Goal: Find contact information: Find contact information

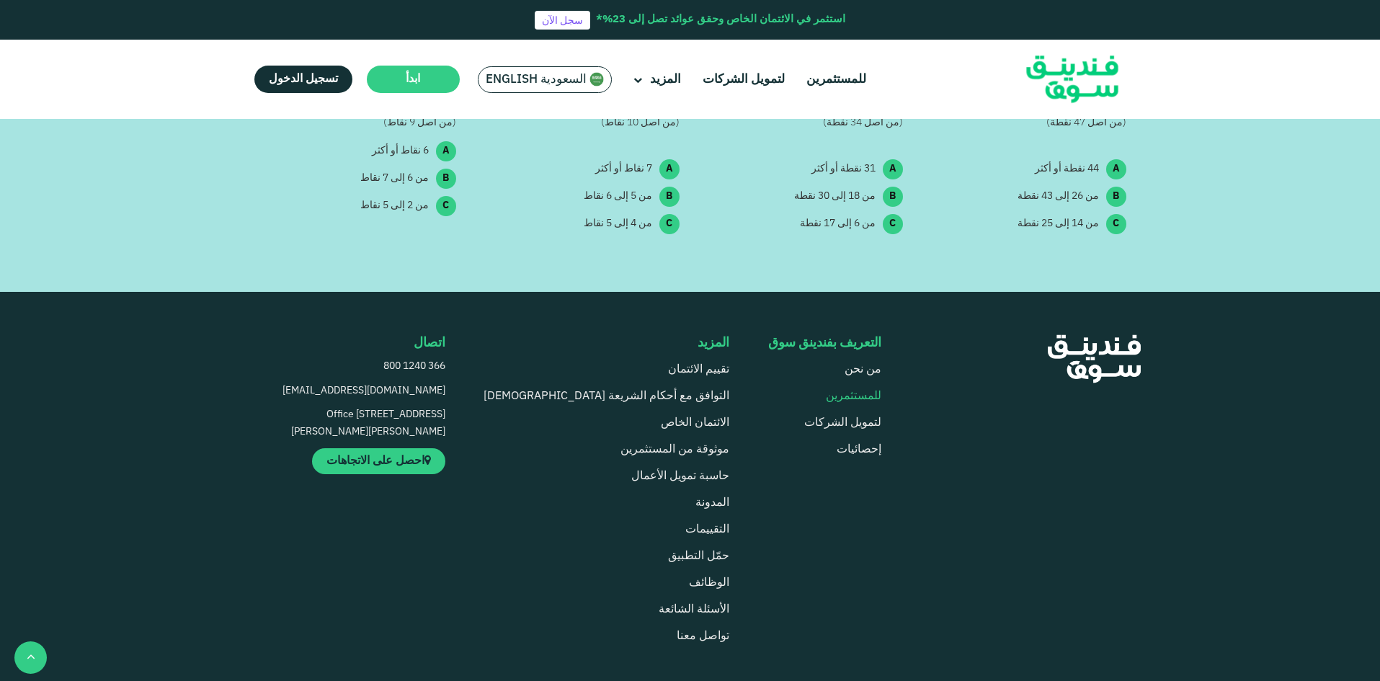
click at [858, 391] on link "للمستثمرين" at bounding box center [853, 396] width 55 height 11
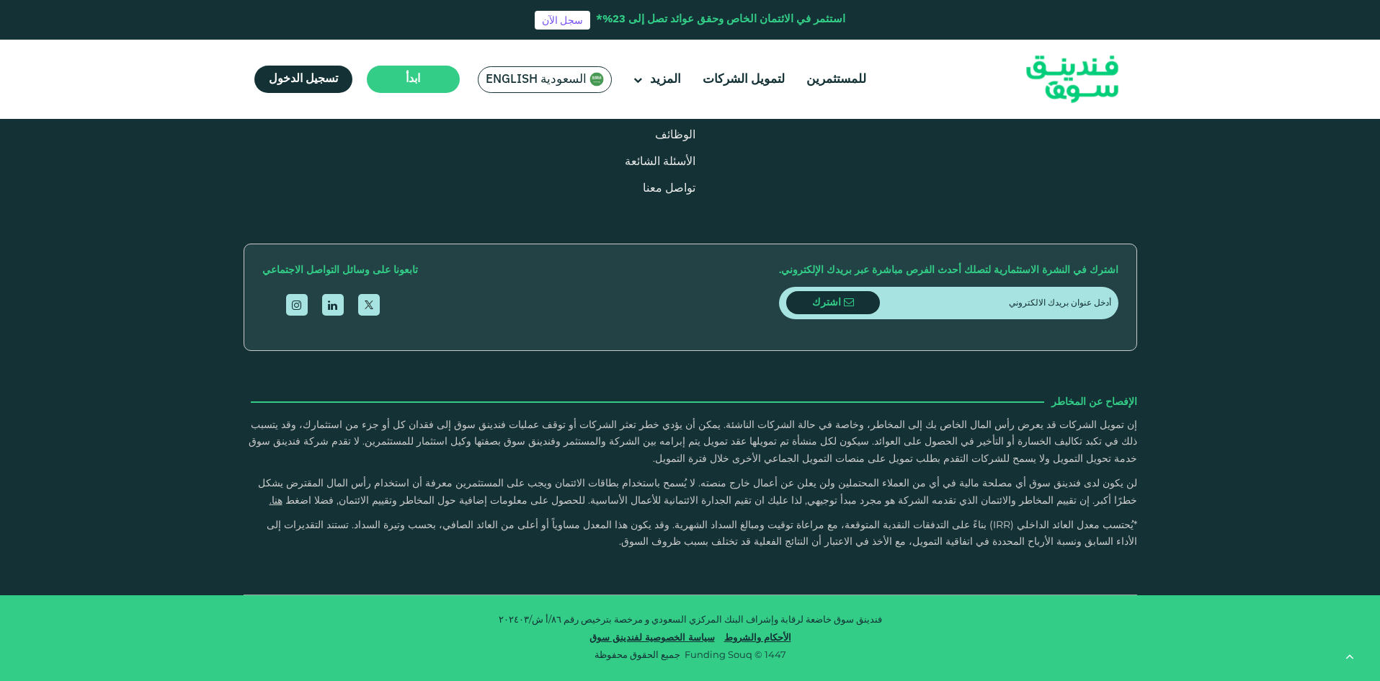
scroll to position [4465, 0]
click at [661, 61] on link "المدونة" at bounding box center [678, 55] width 34 height 11
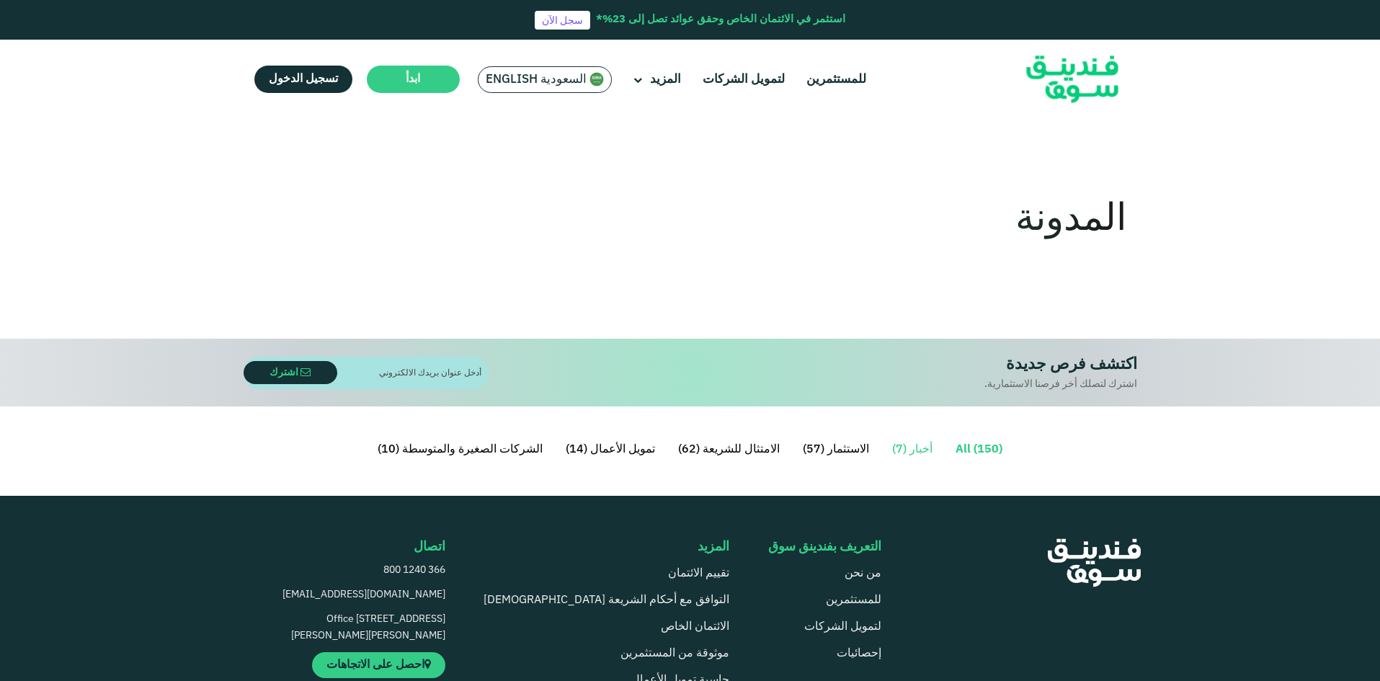
click at [903, 445] on link "أخبار (7)" at bounding box center [912, 449] width 63 height 29
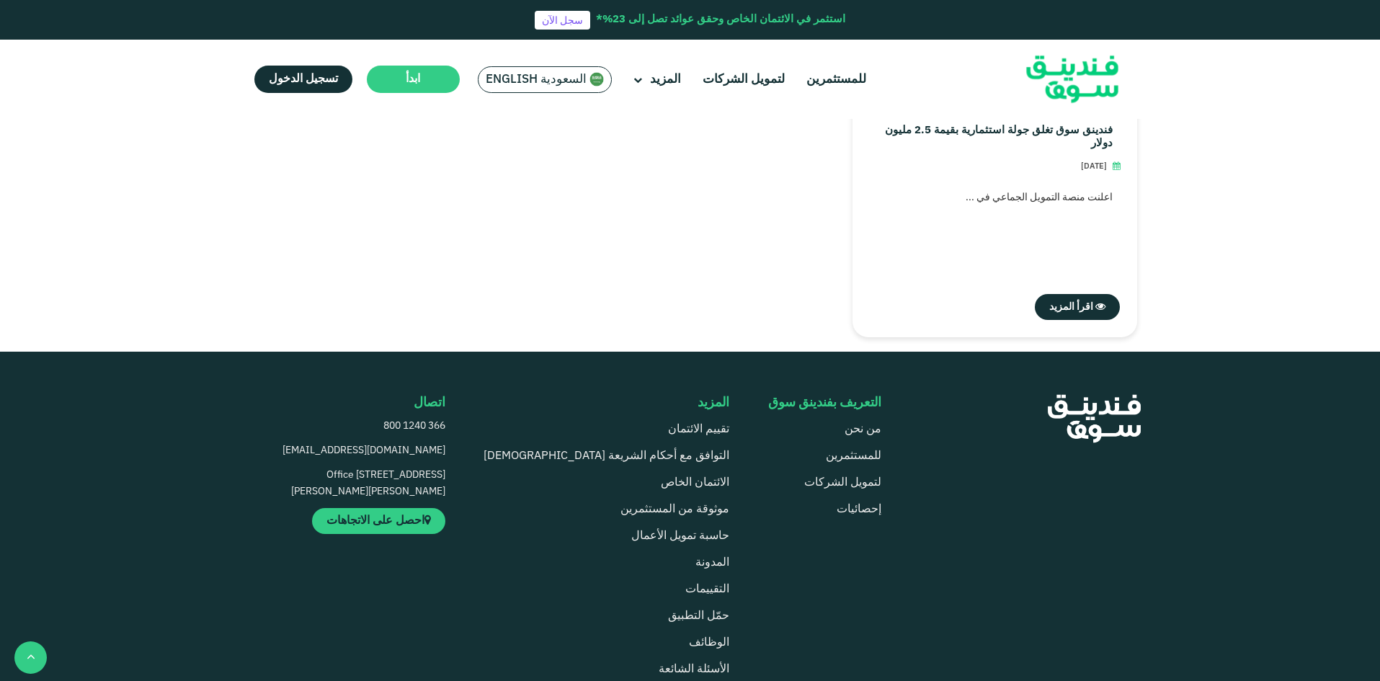
scroll to position [1369, 0]
click at [850, 512] on link "إحصائيات" at bounding box center [859, 508] width 45 height 11
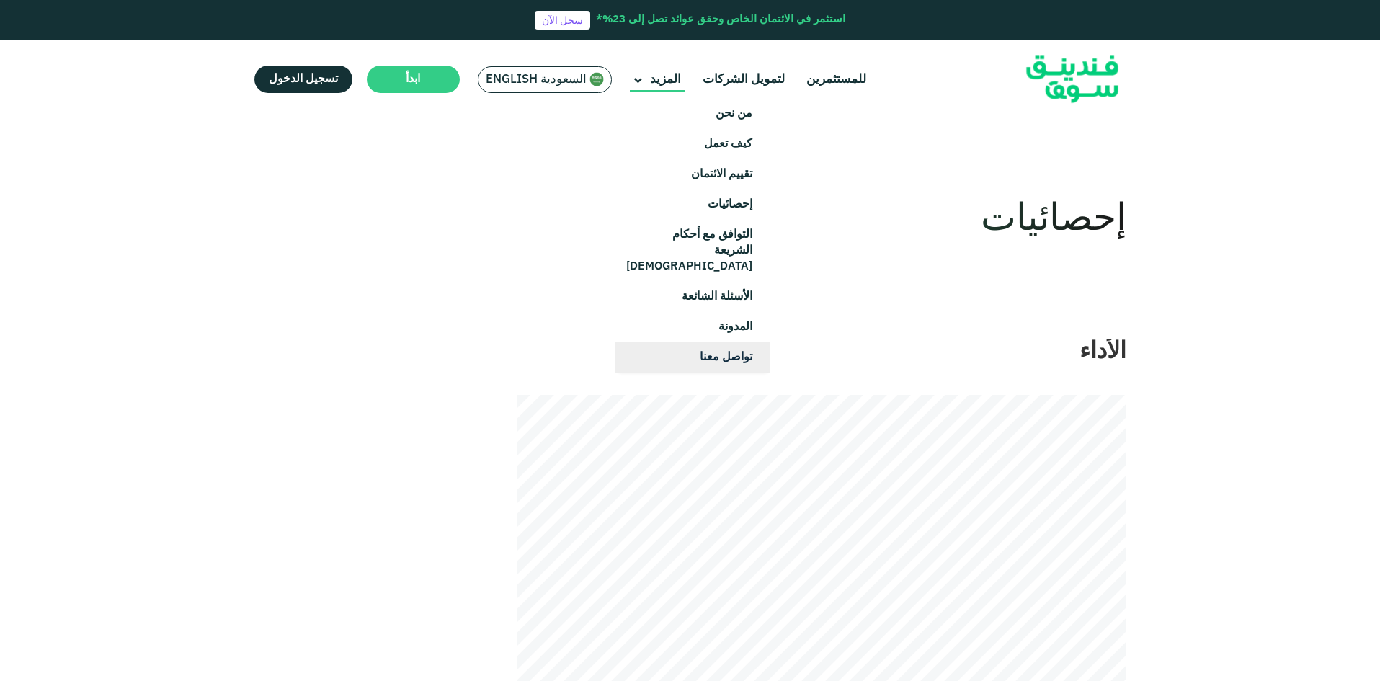
click at [714, 342] on link "تواصل معنا" at bounding box center [692, 357] width 155 height 30
